Goal: Task Accomplishment & Management: Use online tool/utility

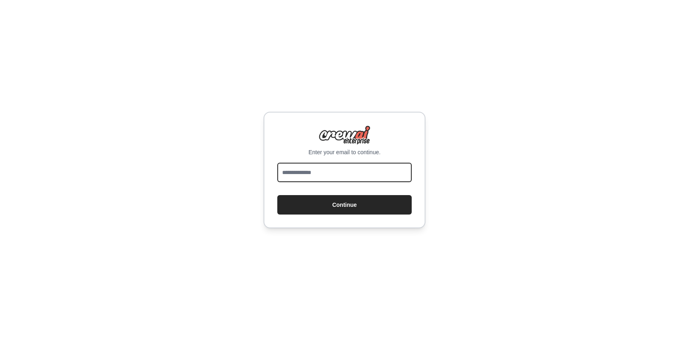
click at [319, 180] on input "email" at bounding box center [344, 172] width 134 height 19
type input "**********"
click at [277, 195] on button "Continue" at bounding box center [344, 204] width 134 height 19
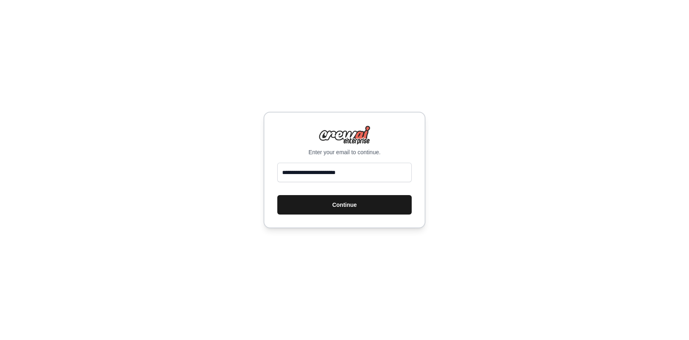
click at [321, 205] on button "Continue" at bounding box center [344, 204] width 134 height 19
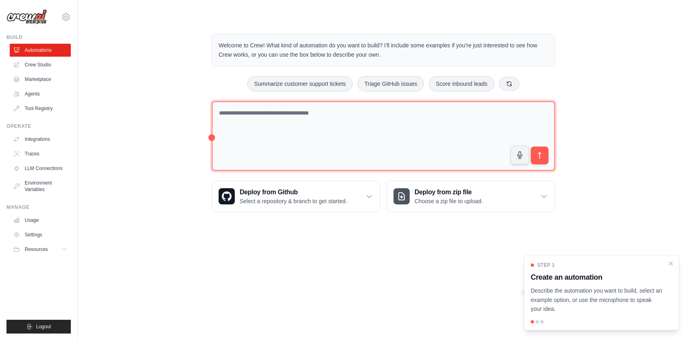
click at [307, 159] on textarea at bounding box center [383, 136] width 343 height 70
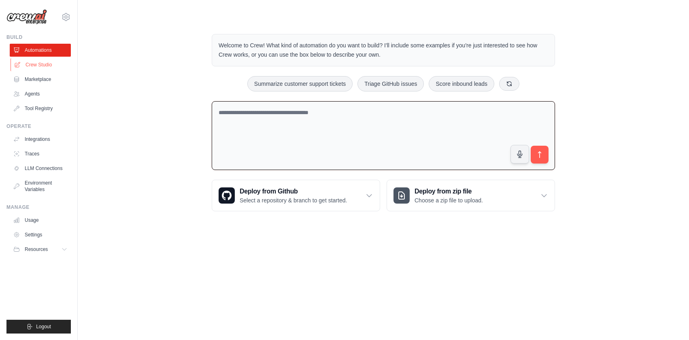
click at [34, 64] on link "Crew Studio" at bounding box center [41, 64] width 61 height 13
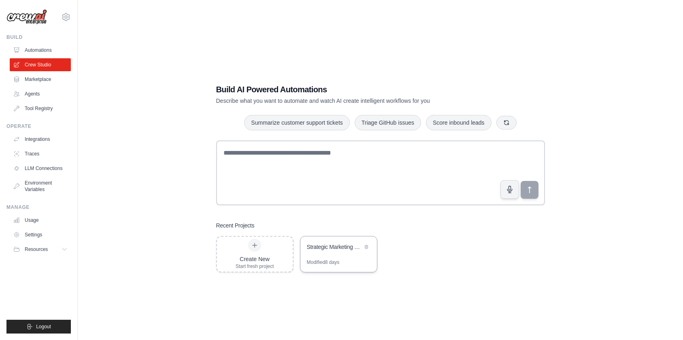
click at [330, 241] on div "Strategic Marketing Message Creator" at bounding box center [338, 247] width 76 height 23
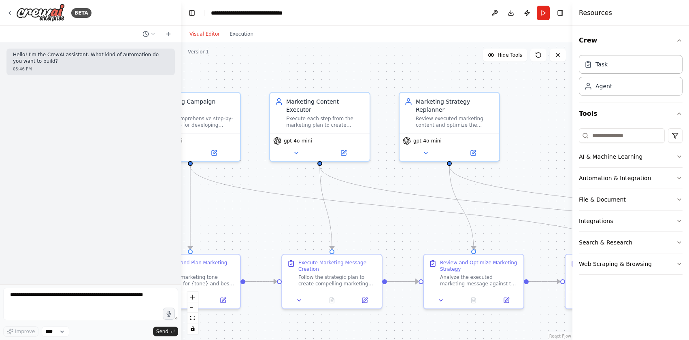
drag, startPoint x: 379, startPoint y: 177, endPoint x: 297, endPoint y: 186, distance: 82.7
click at [297, 186] on div ".deletable-edge-delete-btn { width: 20px; height: 20px; border: 0px solid #ffff…" at bounding box center [376, 191] width 391 height 298
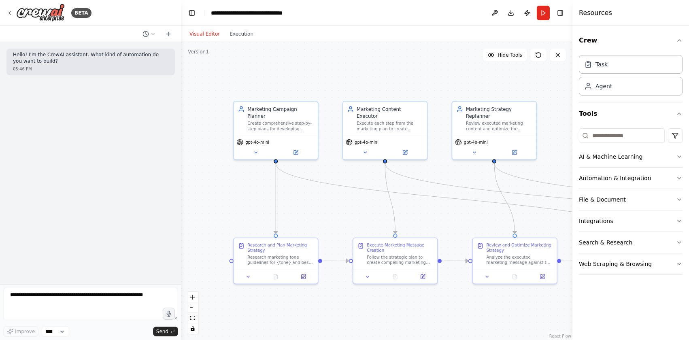
drag, startPoint x: 251, startPoint y: 200, endPoint x: 282, endPoint y: 191, distance: 32.0
click at [282, 191] on div ".deletable-edge-delete-btn { width: 20px; height: 20px; border: 0px solid #ffff…" at bounding box center [376, 191] width 391 height 298
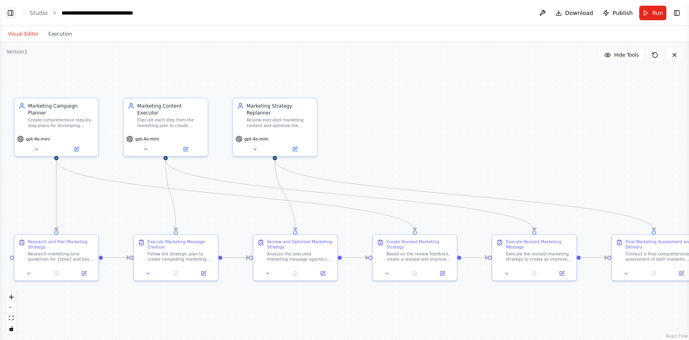
click at [11, 11] on button "Toggle Left Sidebar" at bounding box center [10, 12] width 11 height 11
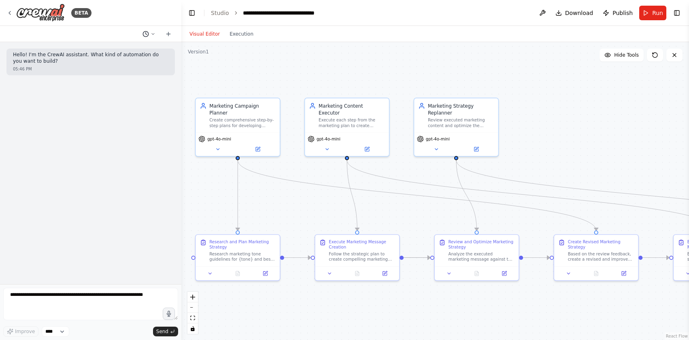
drag, startPoint x: 149, startPoint y: 21, endPoint x: 153, endPoint y: 32, distance: 11.3
click at [153, 32] on div "BETA Hello! I'm the CrewAI assistant. What kind of automation do you want to bu…" at bounding box center [90, 170] width 181 height 340
click at [153, 32] on icon at bounding box center [153, 34] width 5 height 5
click at [137, 62] on span "Is it possible to loop the Replanner agent task back to the planner" at bounding box center [124, 63] width 73 height 6
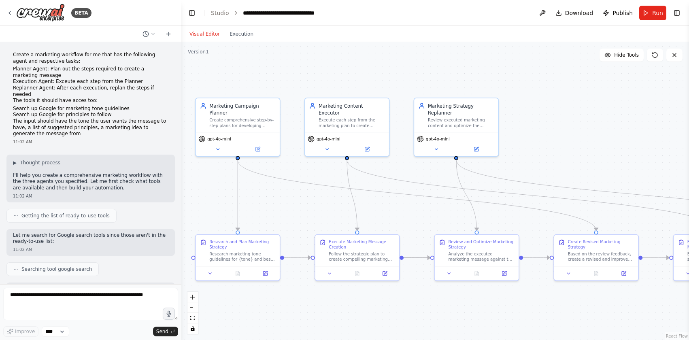
click at [85, 102] on p "The tools it should have acces too:" at bounding box center [90, 101] width 155 height 6
drag, startPoint x: 85, startPoint y: 102, endPoint x: 43, endPoint y: 132, distance: 51.1
click at [43, 132] on p "The input should have the tone the user wants the message to have, a list of su…" at bounding box center [90, 127] width 155 height 19
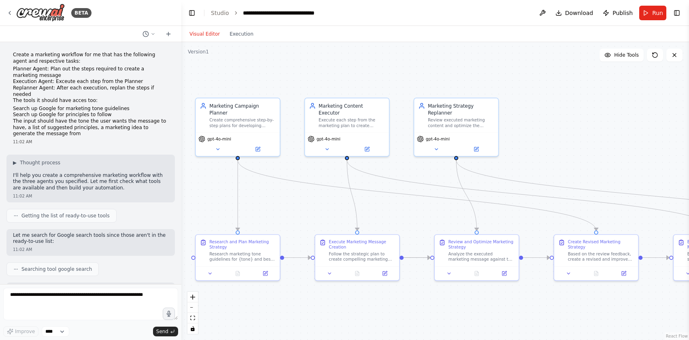
drag, startPoint x: 24, startPoint y: 133, endPoint x: 13, endPoint y: 53, distance: 81.3
click at [13, 53] on div "Create a marketing workflow for me that has the following agent and respective …" at bounding box center [90, 94] width 155 height 85
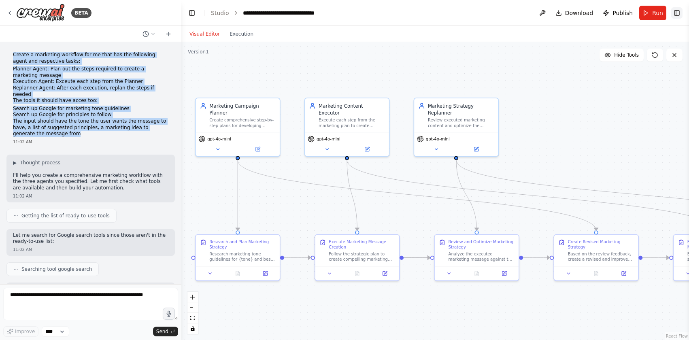
click at [681, 10] on button "Toggle Right Sidebar" at bounding box center [676, 12] width 11 height 11
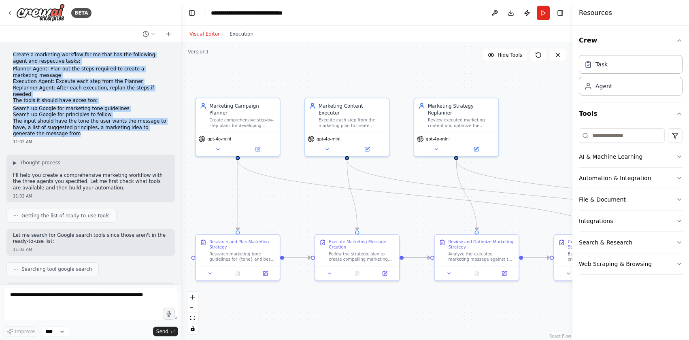
click at [611, 242] on button "Search & Research" at bounding box center [631, 242] width 104 height 21
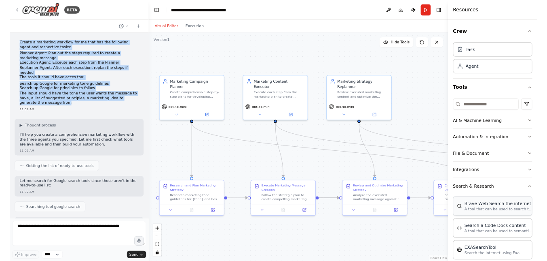
scroll to position [155, 0]
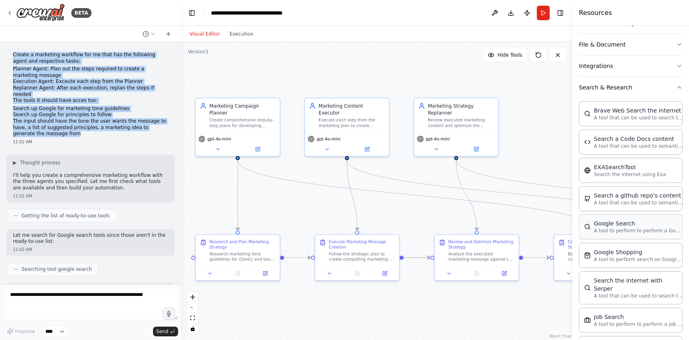
click at [634, 229] on p "A tool to perform to perform a Google search with a search_query." at bounding box center [638, 230] width 89 height 6
drag, startPoint x: 555, startPoint y: 217, endPoint x: 426, endPoint y: 178, distance: 135.2
click at [426, 178] on div ".deletable-edge-delete-btn { width: 20px; height: 20px; border: 0px solid #ffff…" at bounding box center [376, 191] width 391 height 298
click at [424, 192] on icon at bounding box center [422, 192] width 5 height 5
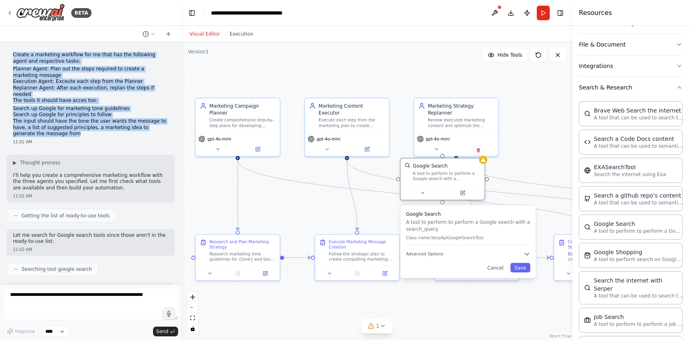
click at [483, 164] on div "Google Search A tool to perform to perform a Google search with a search_query." at bounding box center [442, 171] width 84 height 27
click at [493, 272] on button "Cancel" at bounding box center [495, 268] width 24 height 10
click at [495, 265] on button "Cancel" at bounding box center [495, 268] width 24 height 10
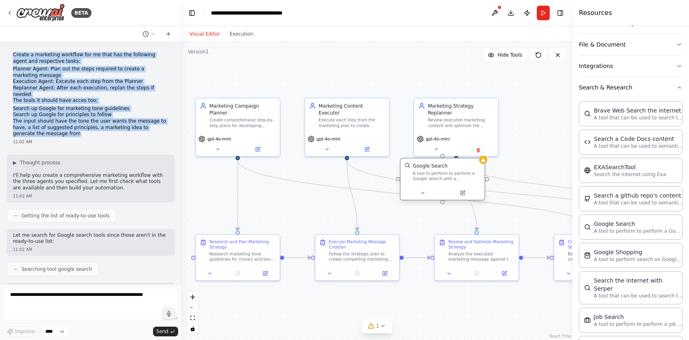
click at [454, 172] on div "A tool to perform to perform a Google search with a search_query." at bounding box center [447, 176] width 68 height 11
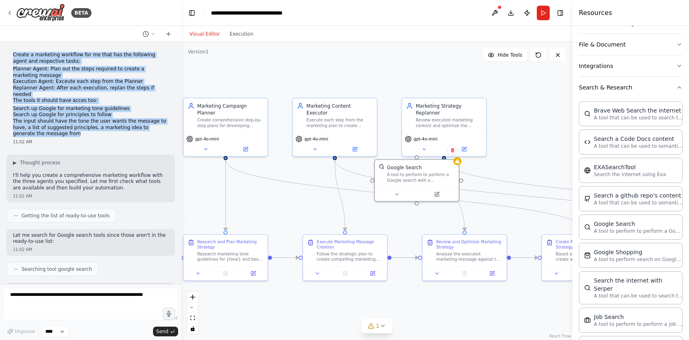
drag, startPoint x: 453, startPoint y: 179, endPoint x: 542, endPoint y: 97, distance: 121.1
click at [537, 102] on div ".deletable-edge-delete-btn { width: 20px; height: 20px; border: 0px solid #ffff…" at bounding box center [376, 191] width 391 height 298
click at [447, 155] on icon at bounding box center [445, 157] width 5 height 5
click at [448, 163] on div "Confirm" at bounding box center [446, 158] width 14 height 14
click at [448, 161] on button at bounding box center [447, 158] width 11 height 11
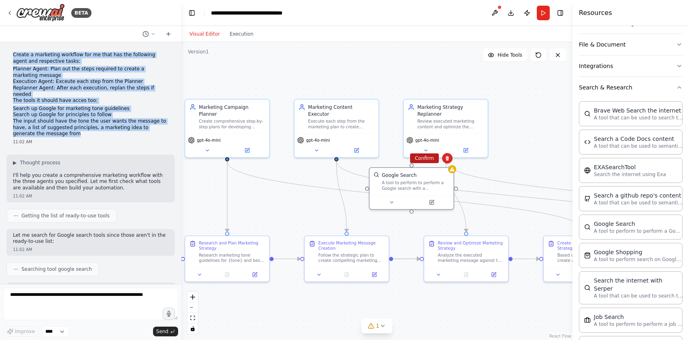
click at [428, 155] on button "Confirm" at bounding box center [424, 158] width 29 height 10
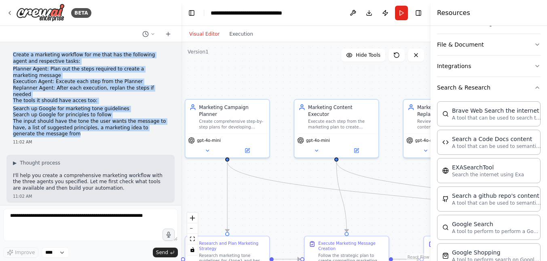
click at [144, 121] on p "The input should have the tone the user wants the message to have, a list of su…" at bounding box center [90, 127] width 155 height 19
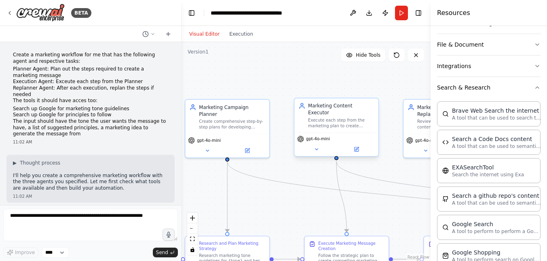
click at [347, 119] on div "Execute each step from the marketing plan to create compelling marketing messag…" at bounding box center [341, 122] width 66 height 11
click at [396, 78] on div ".deletable-edge-delete-btn { width: 20px; height: 20px; border: 0px solid #ffff…" at bounding box center [306, 151] width 250 height 219
click at [11, 10] on icon at bounding box center [9, 13] width 6 height 6
